Goal: Find contact information: Find contact information

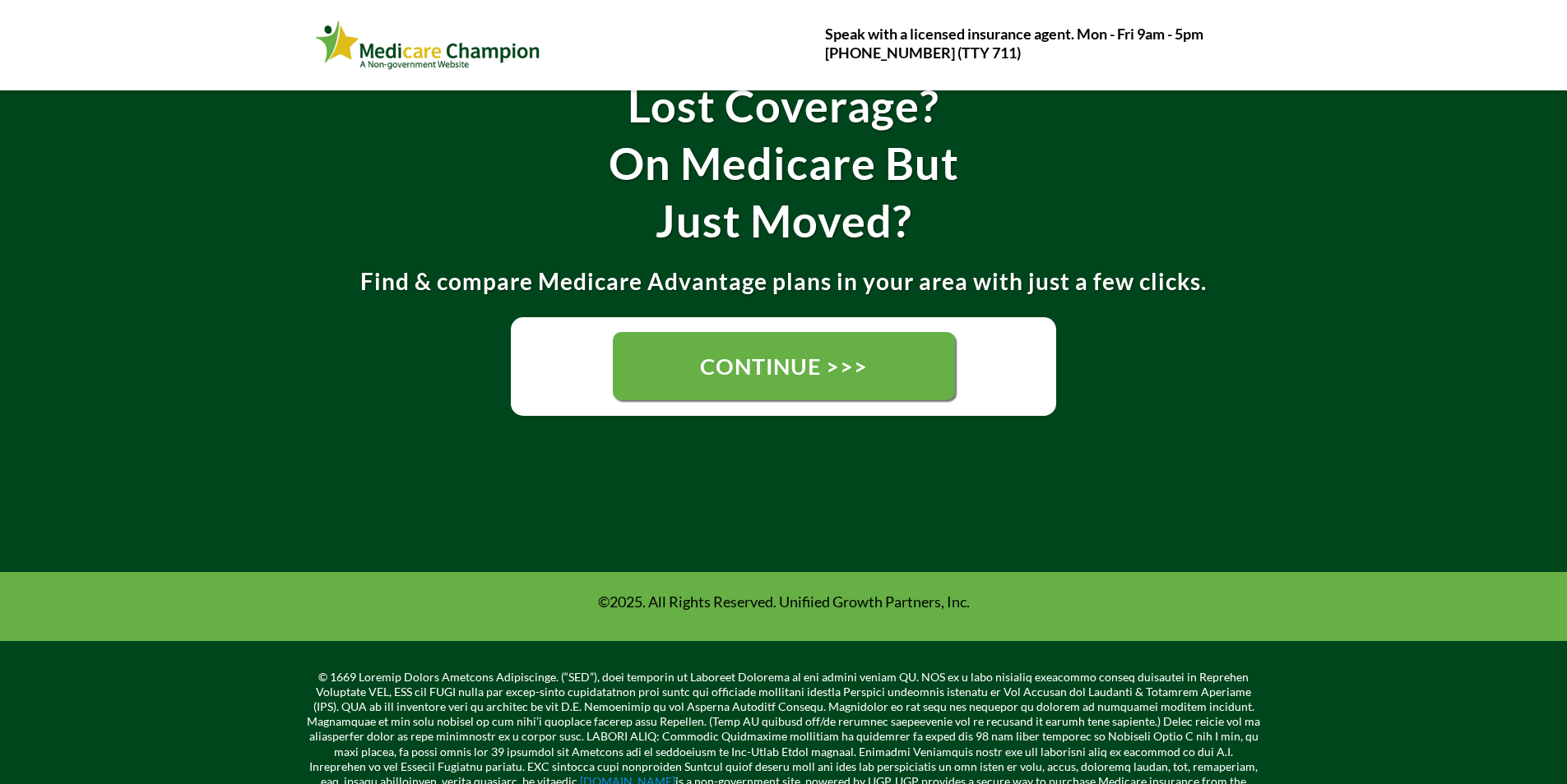
scroll to position [411, 0]
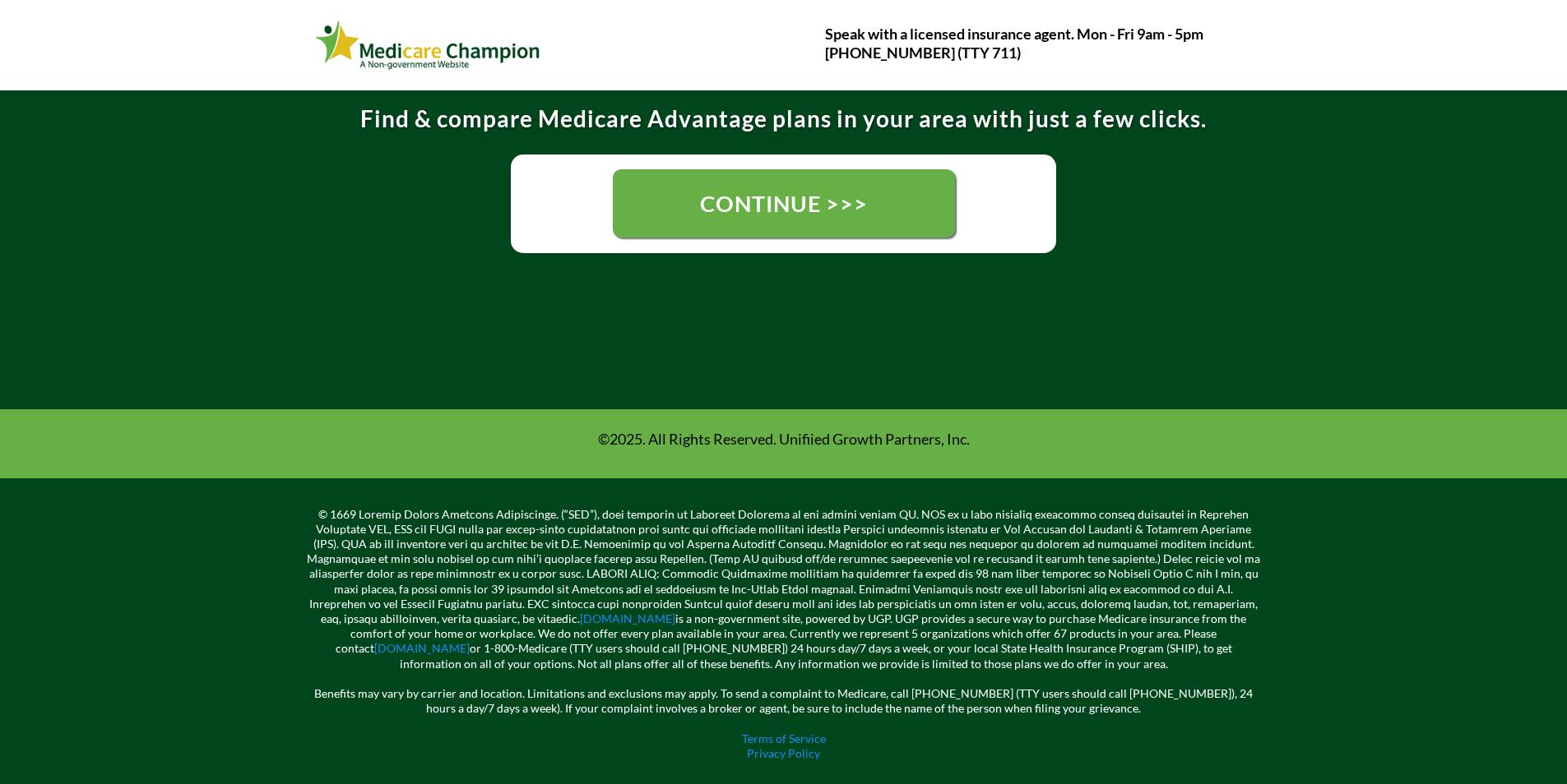
click at [632, 180] on link "CONTINUE >>>" at bounding box center [784, 203] width 342 height 68
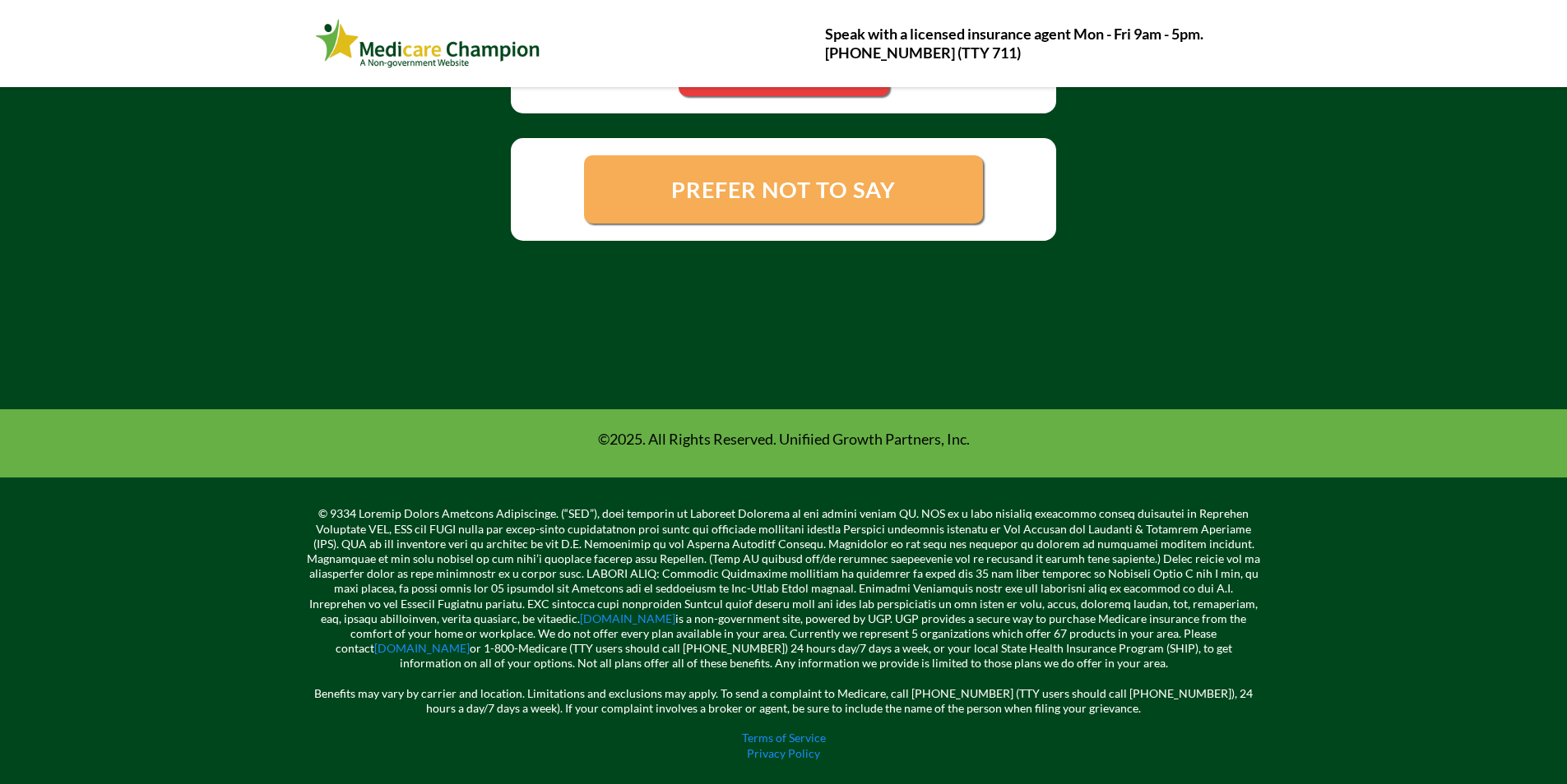
scroll to position [538, 0]
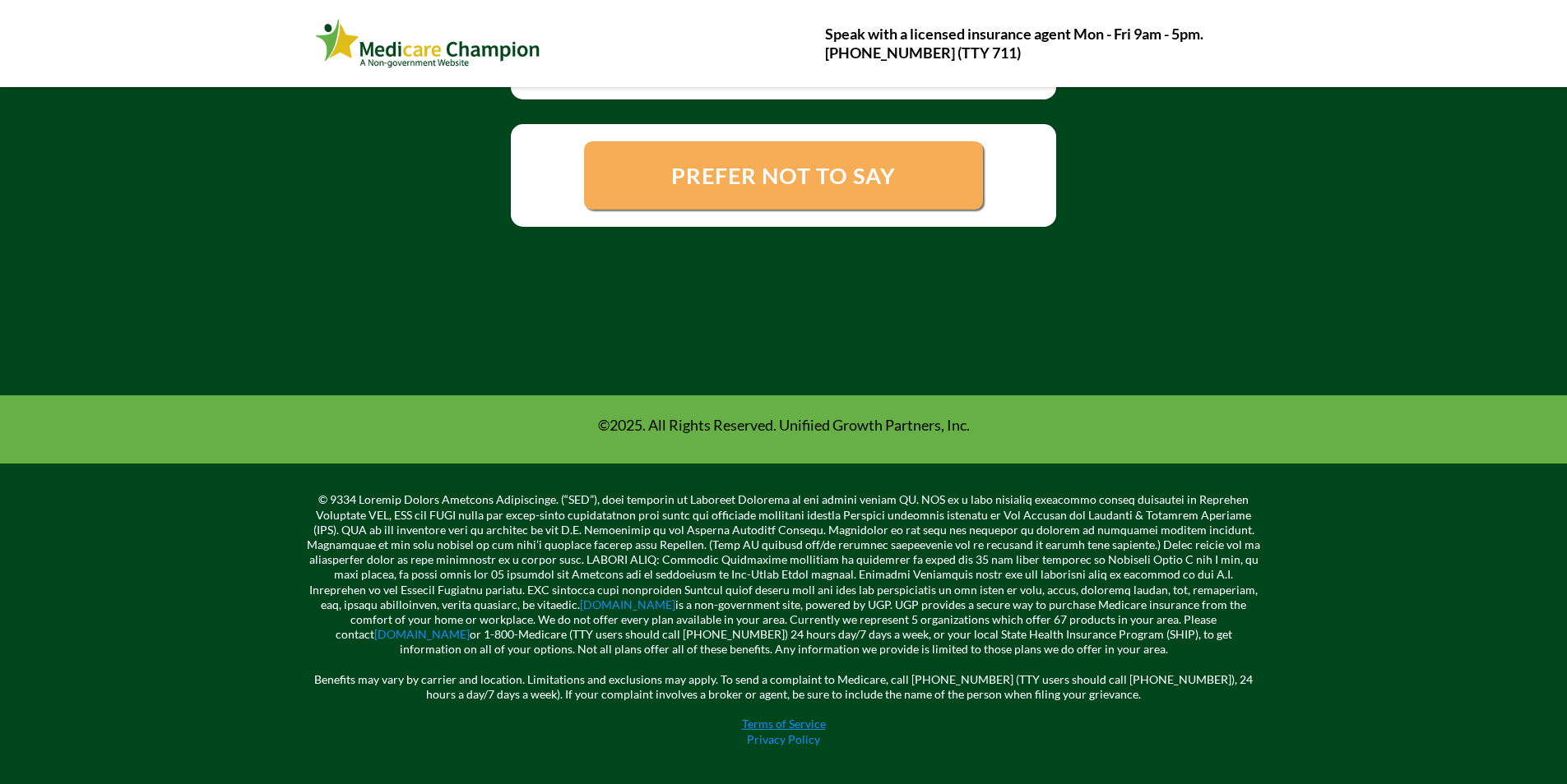
click at [767, 723] on link "Terms of Service" at bounding box center [784, 724] width 84 height 14
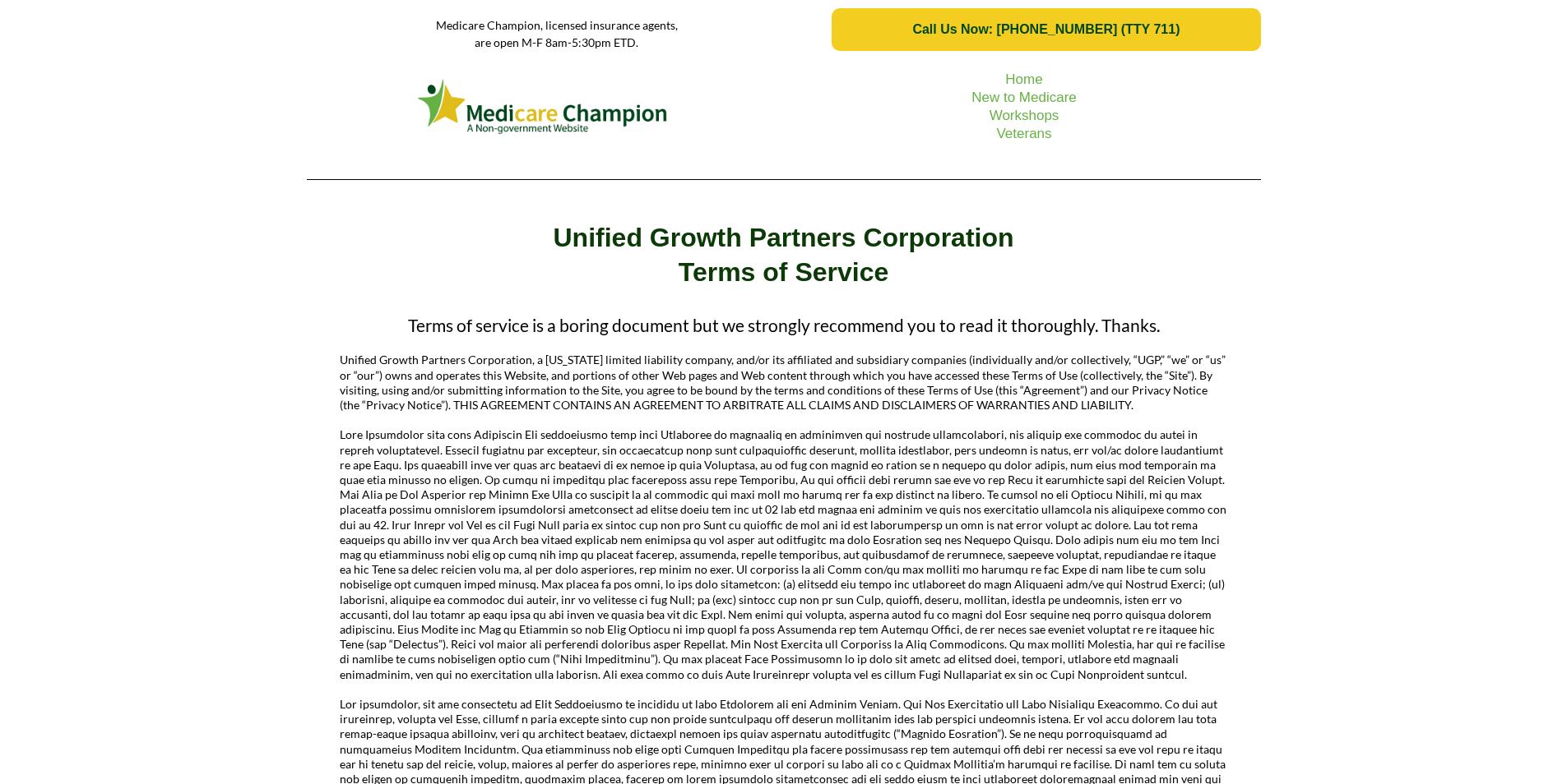
click at [1223, 12] on link "Call Us Now: 1-833-823-1990 (TTY 711)" at bounding box center [1046, 29] width 429 height 43
